Goal: Find specific page/section: Find specific page/section

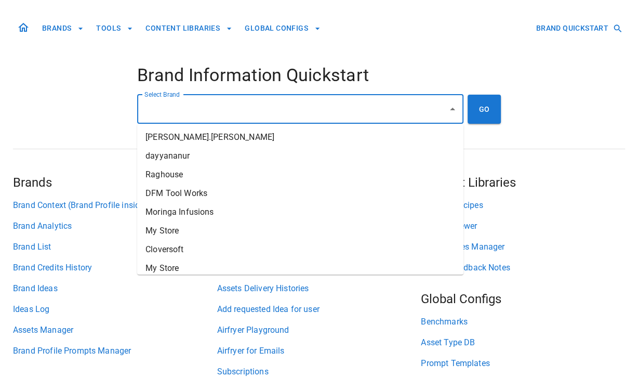
click at [282, 117] on input "Select Brand" at bounding box center [292, 109] width 301 height 20
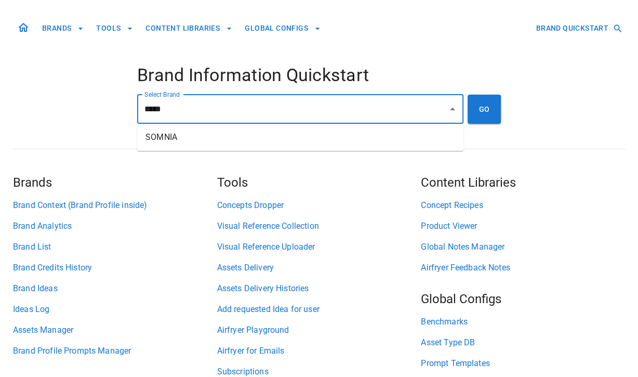
click at [272, 144] on li "SOMNIA" at bounding box center [300, 137] width 326 height 19
type input "******"
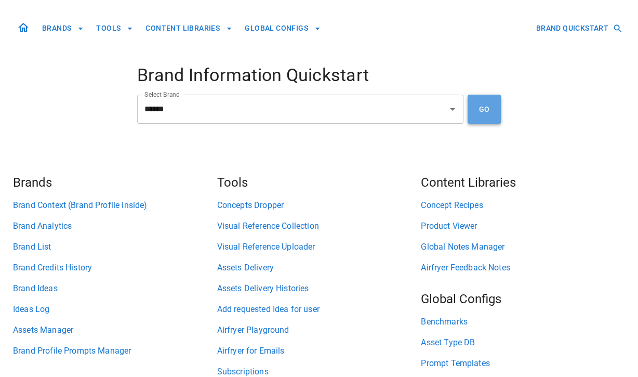
click at [484, 114] on button "GO" at bounding box center [484, 109] width 33 height 29
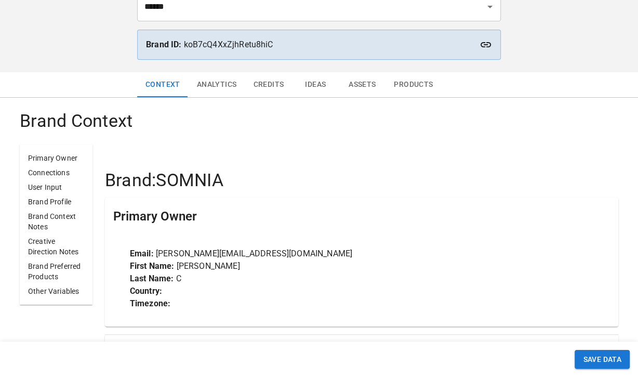
scroll to position [92, 0]
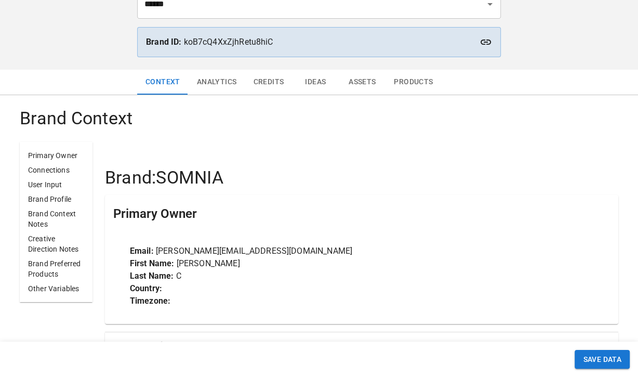
click at [355, 81] on button "Assets" at bounding box center [362, 82] width 47 height 25
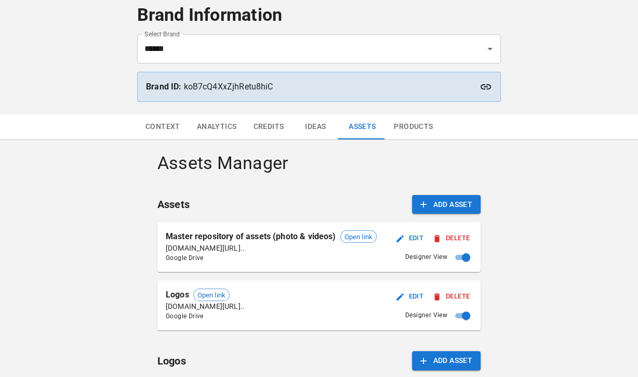
scroll to position [117, 0]
